Goal: Check status: Check status

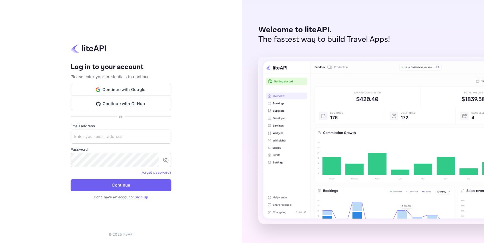
type input "[EMAIL_ADDRESS][DOMAIN_NAME]"
click at [131, 182] on button "Continue" at bounding box center [121, 185] width 101 height 12
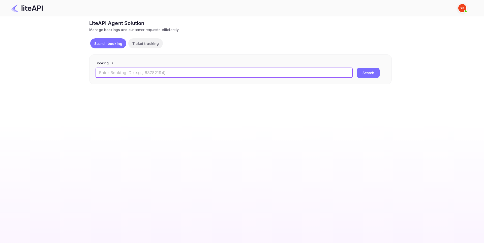
paste input "8875144"
type input "8875144"
click at [373, 72] on button "Search" at bounding box center [367, 73] width 23 height 10
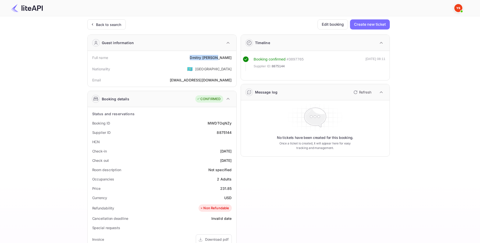
drag, startPoint x: 230, startPoint y: 58, endPoint x: 201, endPoint y: 58, distance: 29.2
click at [201, 58] on div "Full name [PERSON_NAME]" at bounding box center [162, 57] width 145 height 9
copy div "[PERSON_NAME]"
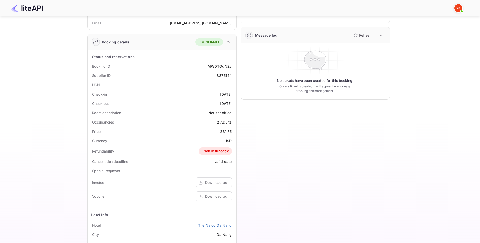
scroll to position [76, 0]
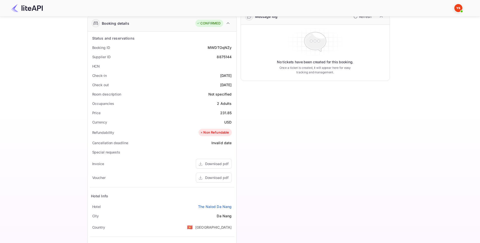
drag, startPoint x: 231, startPoint y: 75, endPoint x: 210, endPoint y: 76, distance: 20.9
click at [210, 76] on div "Check-in 2025-08-13" at bounding box center [162, 75] width 145 height 9
copy div "2025-08-13"
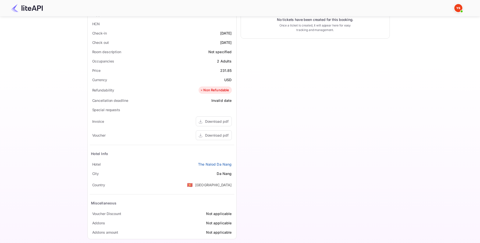
scroll to position [124, 0]
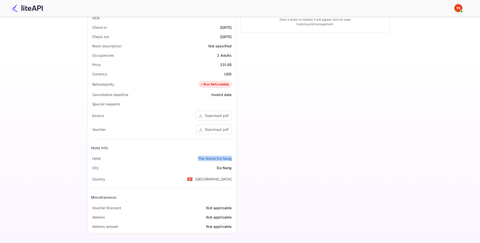
drag, startPoint x: 232, startPoint y: 160, endPoint x: 199, endPoint y: 162, distance: 33.3
click at [199, 162] on div "Hotel The Nalod Da Nang" at bounding box center [162, 158] width 145 height 9
copy link "The Nalod Da Nang"
